Goal: Find specific page/section: Find specific page/section

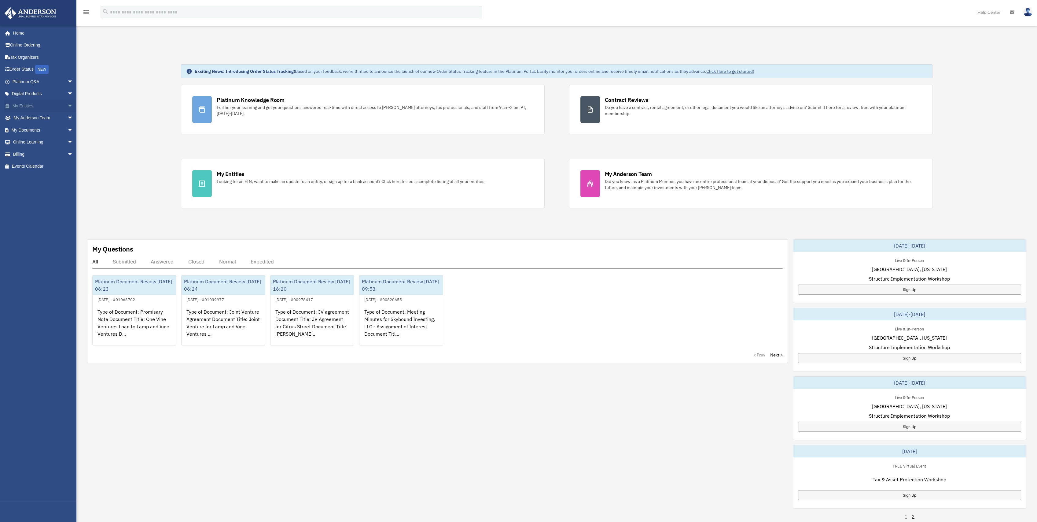
click at [23, 106] on link "My Entities arrow_drop_down" at bounding box center [43, 106] width 78 height 12
click at [25, 118] on link "My Anderson Team arrow_drop_down" at bounding box center [43, 118] width 78 height 12
click at [67, 119] on span "arrow_drop_down" at bounding box center [73, 118] width 12 height 13
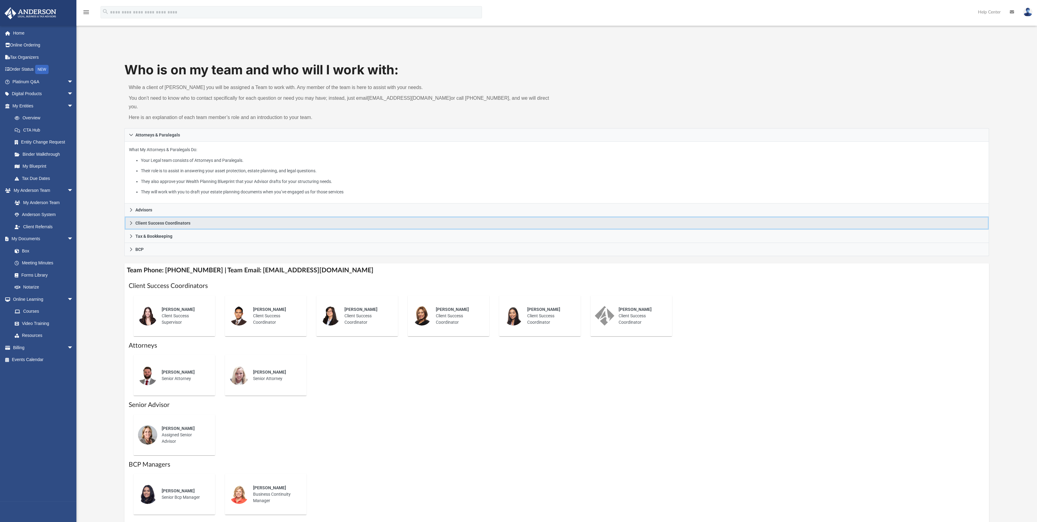
click at [133, 216] on link "Client Success Coordinators" at bounding box center [556, 222] width 865 height 13
